Goal: Information Seeking & Learning: Stay updated

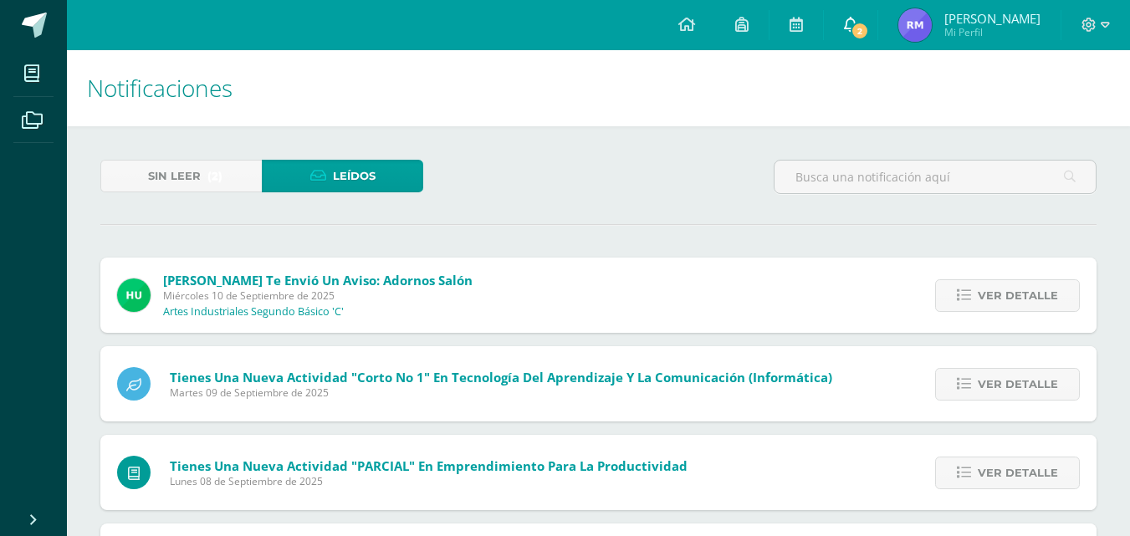
click at [854, 26] on span "2" at bounding box center [860, 31] width 18 height 18
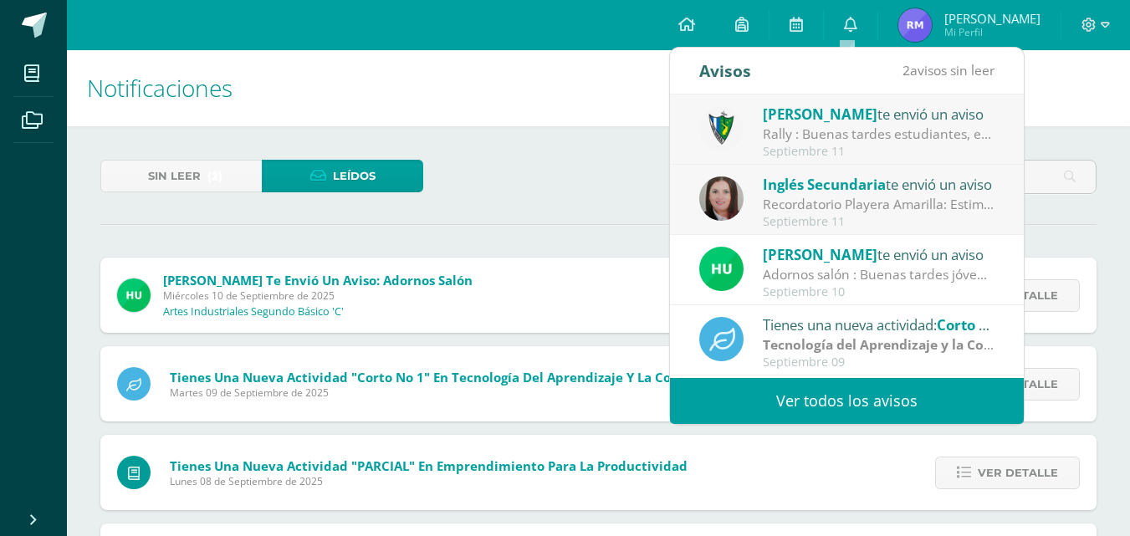
click at [812, 391] on link "Ver todos los avisos" at bounding box center [847, 401] width 354 height 46
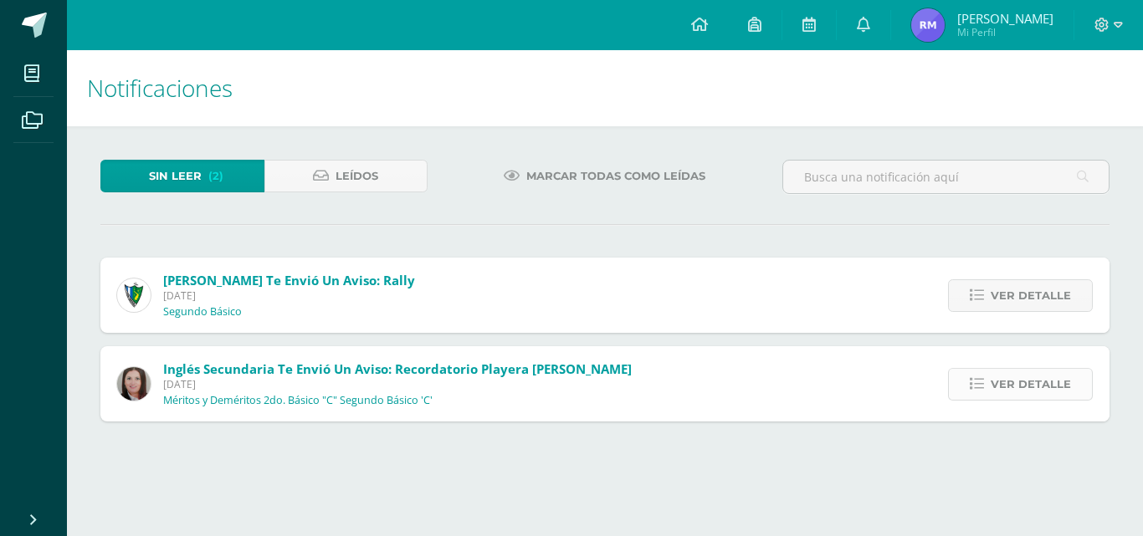
click at [1008, 374] on span "Ver detalle" at bounding box center [1030, 384] width 80 height 31
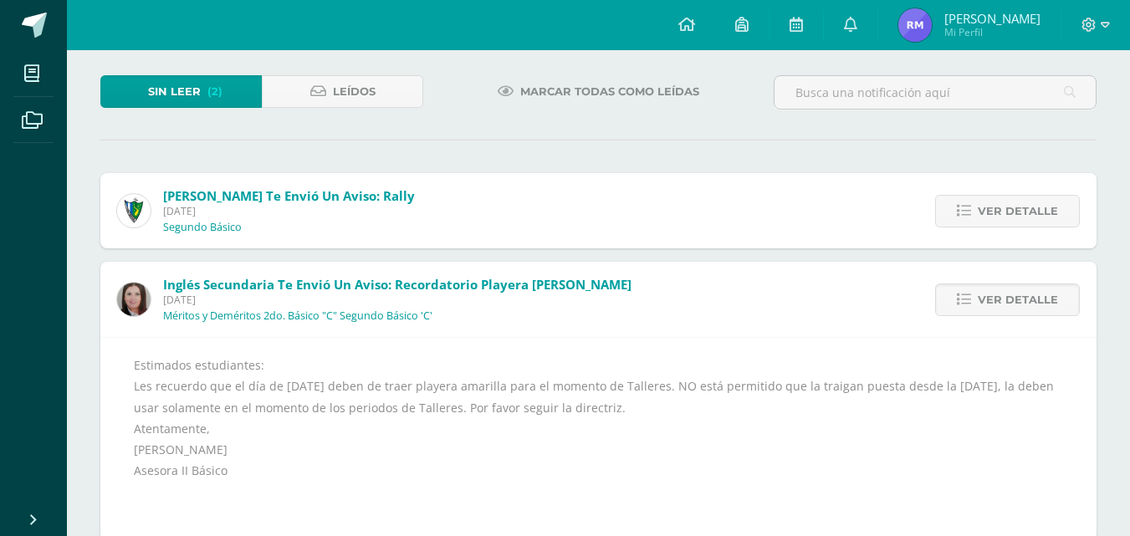
scroll to position [122, 0]
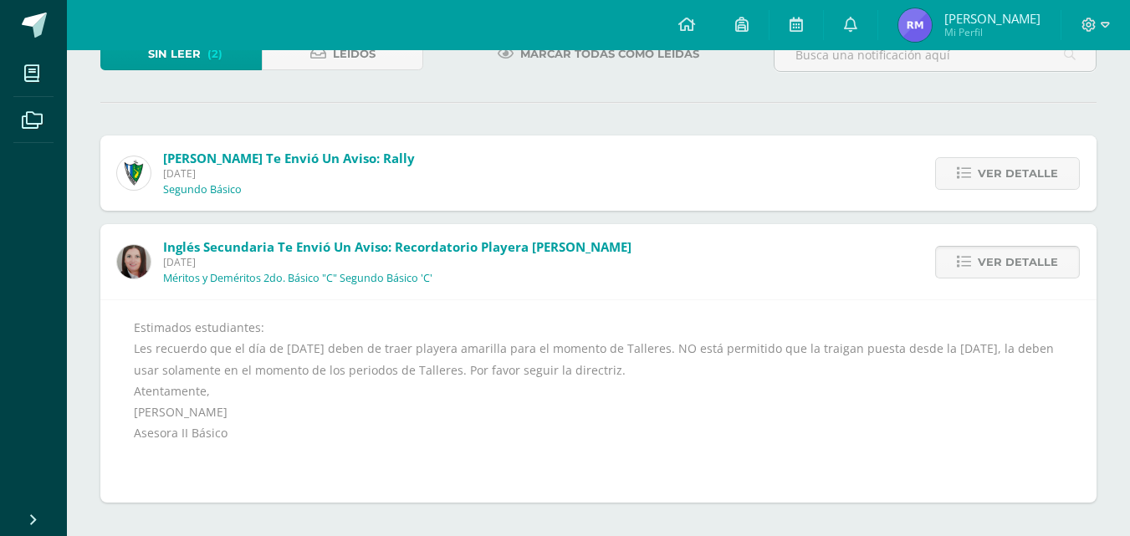
click at [954, 254] on link "Ver detalle" at bounding box center [1007, 262] width 145 height 33
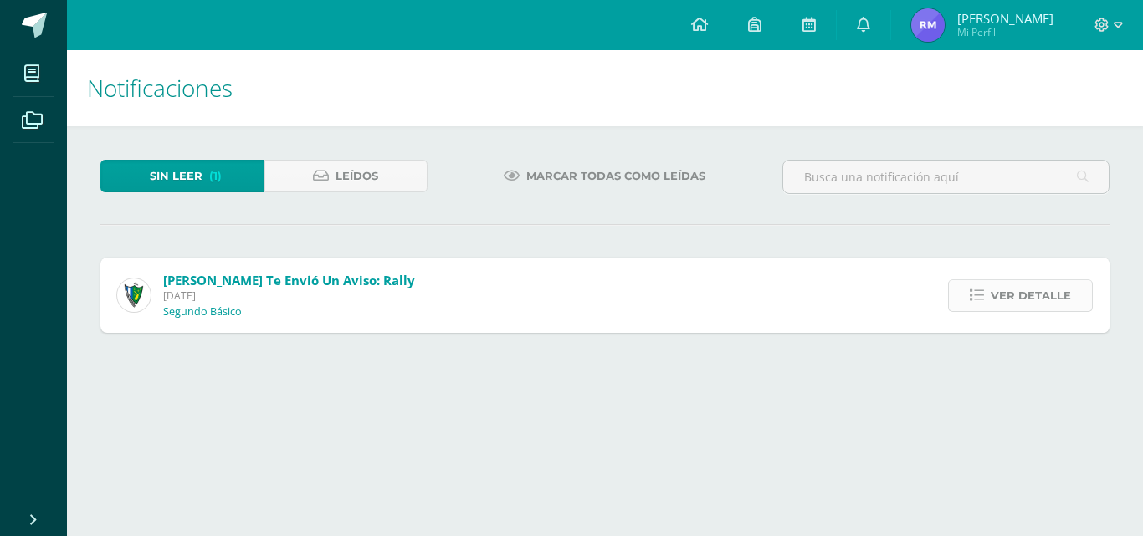
click at [984, 301] on icon at bounding box center [976, 296] width 14 height 14
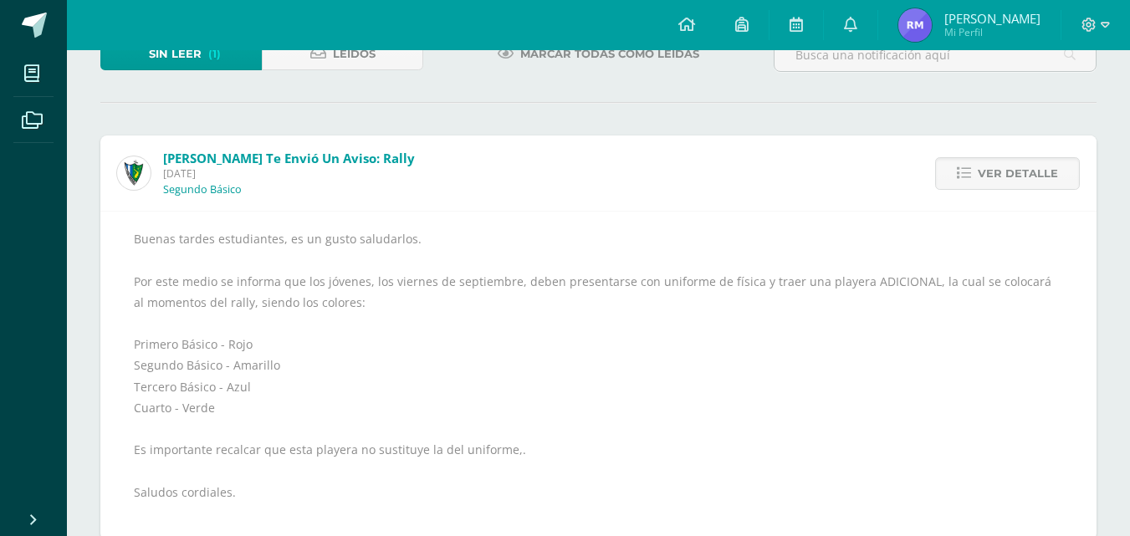
scroll to position [160, 0]
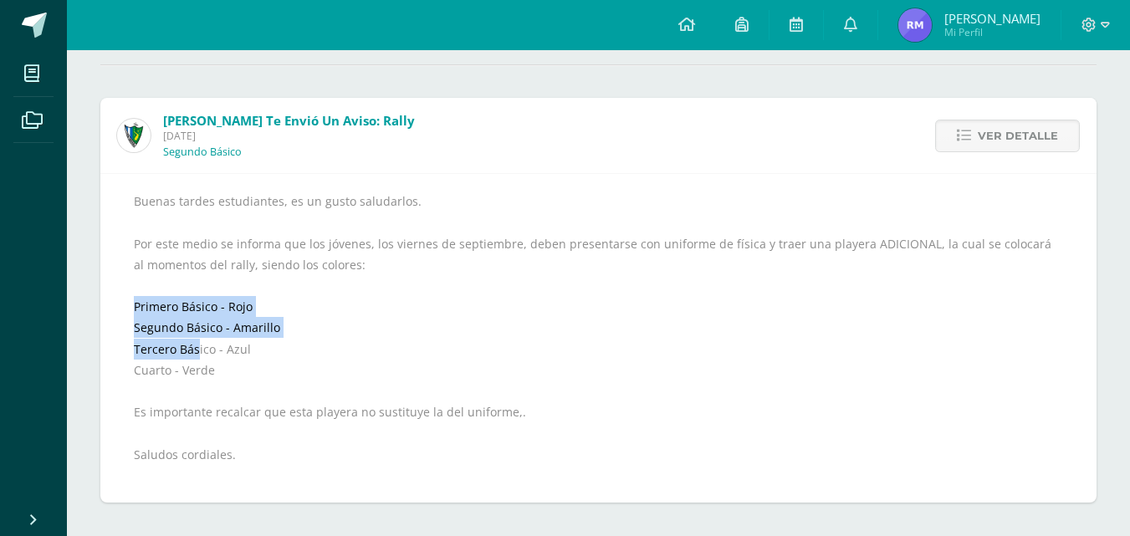
drag, startPoint x: 211, startPoint y: 340, endPoint x: 325, endPoint y: 314, distance: 116.7
click at [325, 314] on div "Buenas tardes estudiantes, es un gusto saludarlos. Por este medio se informa qu…" at bounding box center [598, 338] width 929 height 295
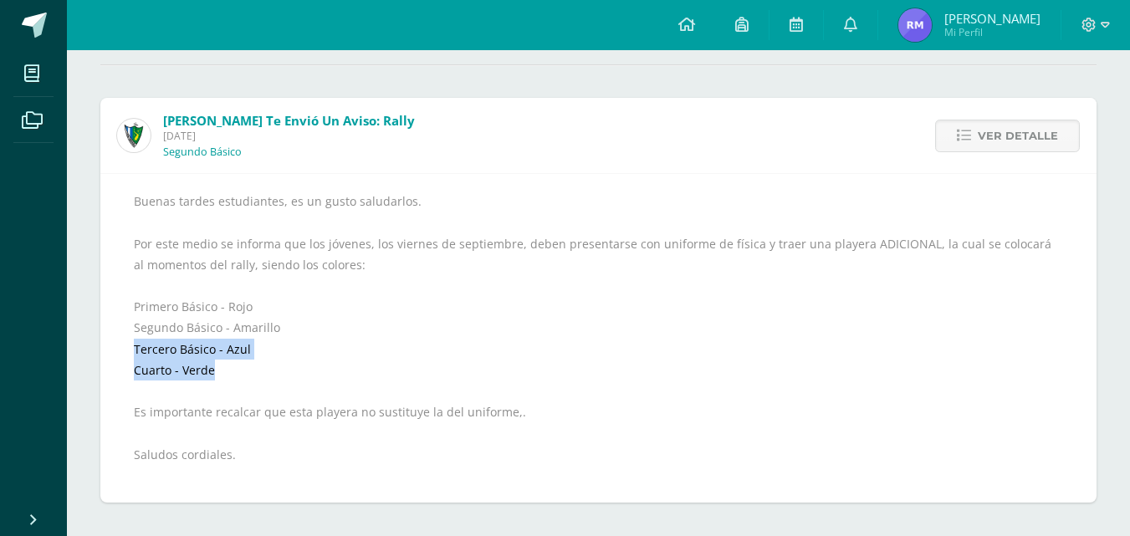
click at [409, 361] on div "Buenas tardes estudiantes, es un gusto saludarlos. Por este medio se informa qu…" at bounding box center [598, 338] width 929 height 295
click at [380, 391] on div "Buenas tardes estudiantes, es un gusto saludarlos. Por este medio se informa qu…" at bounding box center [598, 338] width 929 height 295
click at [1026, 136] on span "Ver detalle" at bounding box center [1018, 135] width 80 height 31
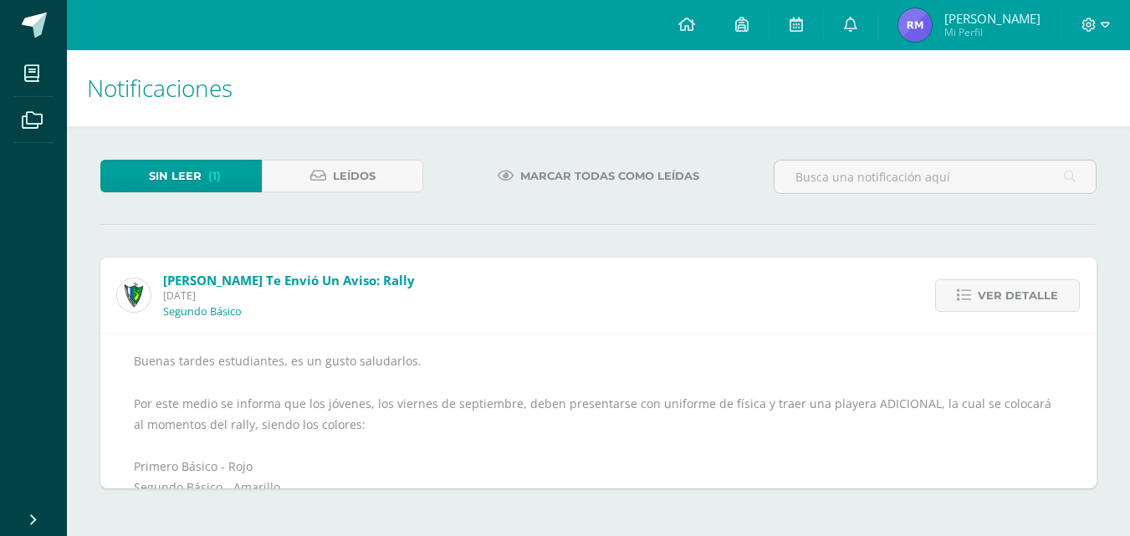
scroll to position [0, 0]
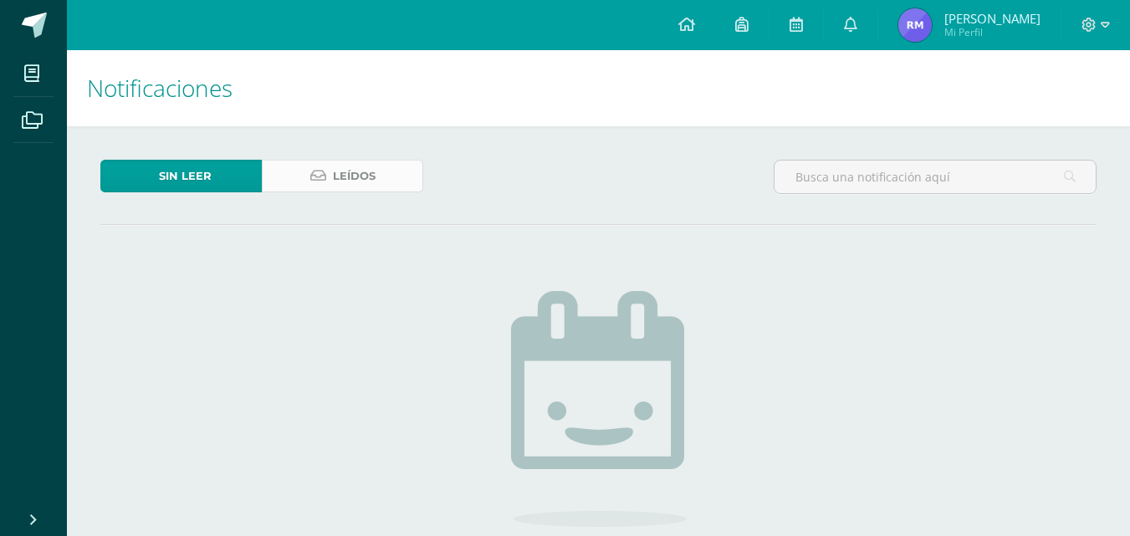
click at [334, 181] on span "Leídos" at bounding box center [354, 176] width 43 height 31
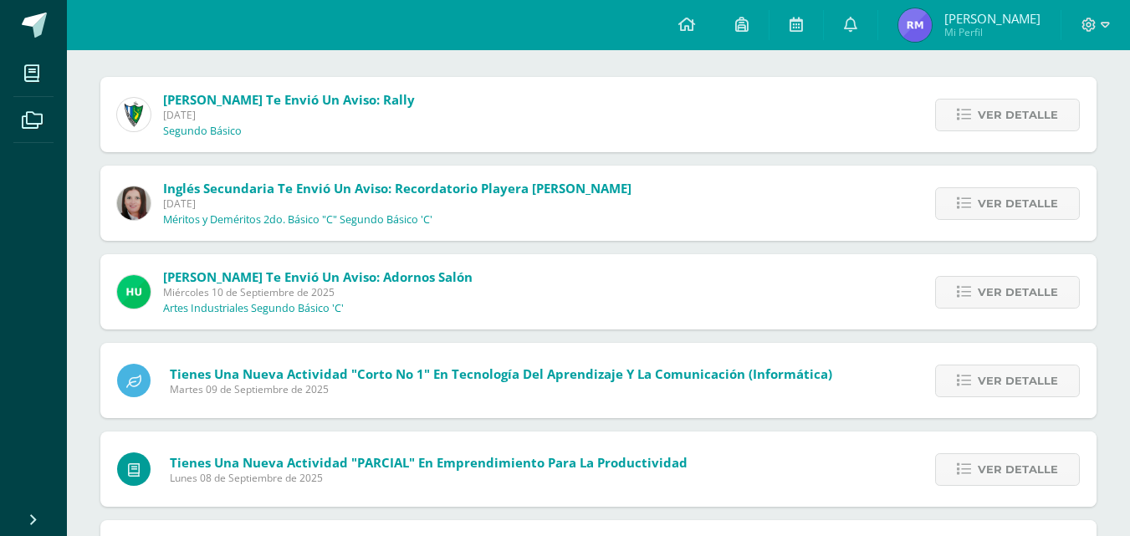
scroll to position [195, 0]
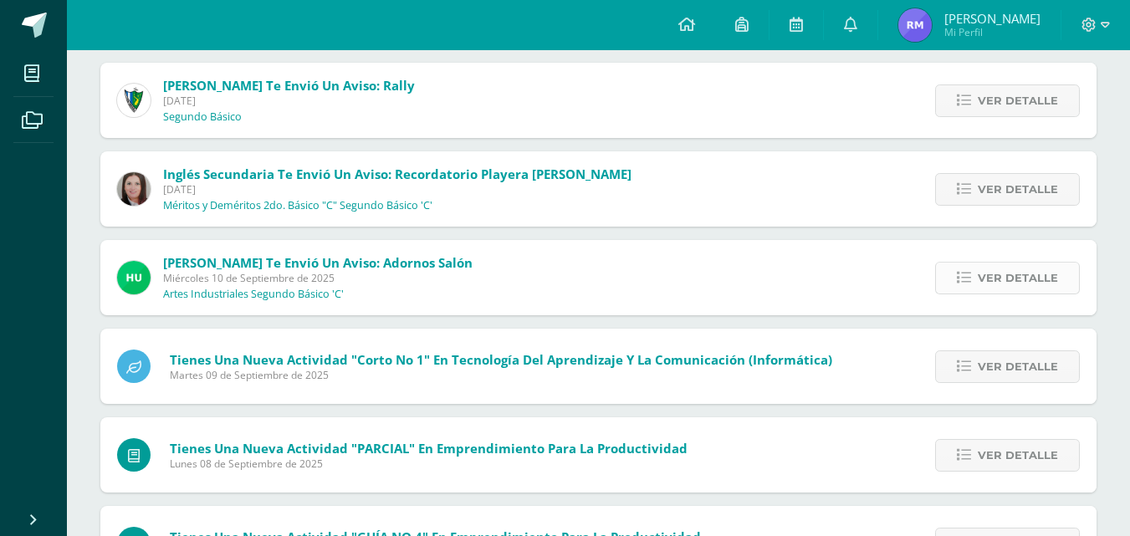
click at [985, 277] on span "Ver detalle" at bounding box center [1018, 278] width 80 height 31
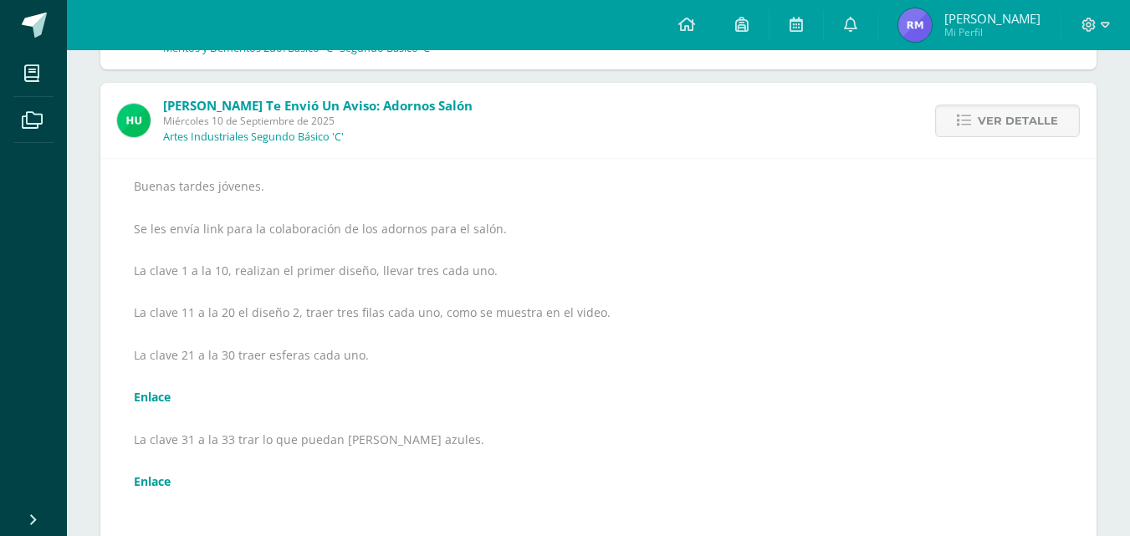
scroll to position [391, 0]
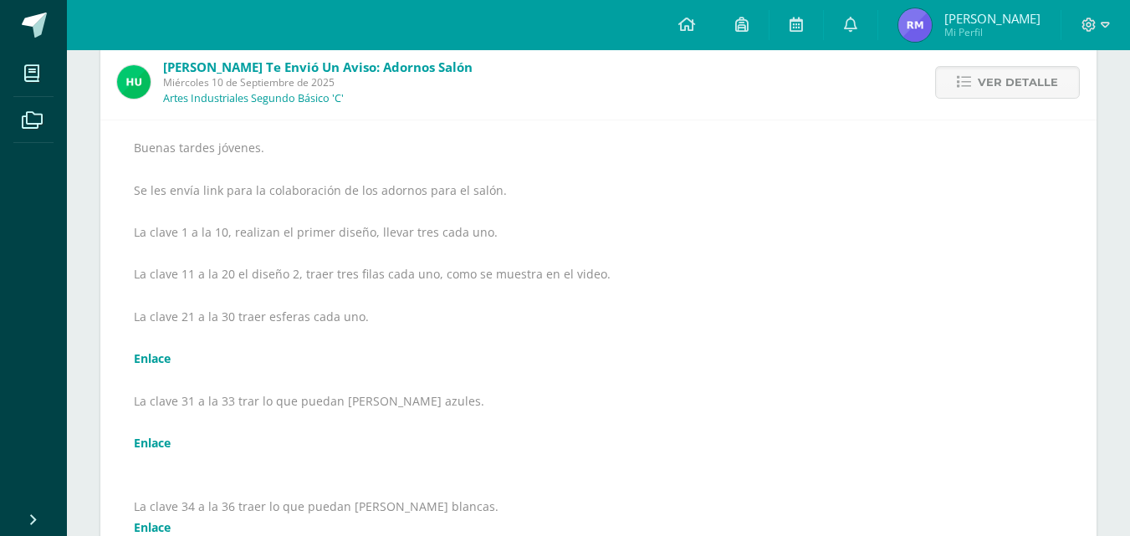
click at [156, 443] on link "Enlace" at bounding box center [152, 443] width 37 height 16
click at [156, 352] on link "Enlace" at bounding box center [152, 358] width 37 height 16
